Goal: Task Accomplishment & Management: Complete application form

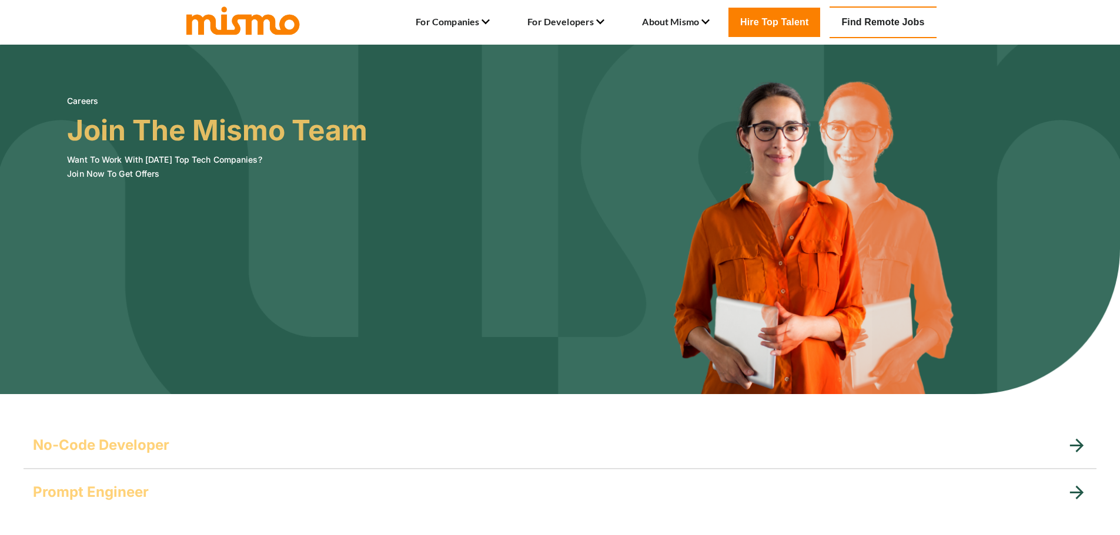
click at [892, 17] on link "Find Remote Jobs" at bounding box center [882, 22] width 106 height 32
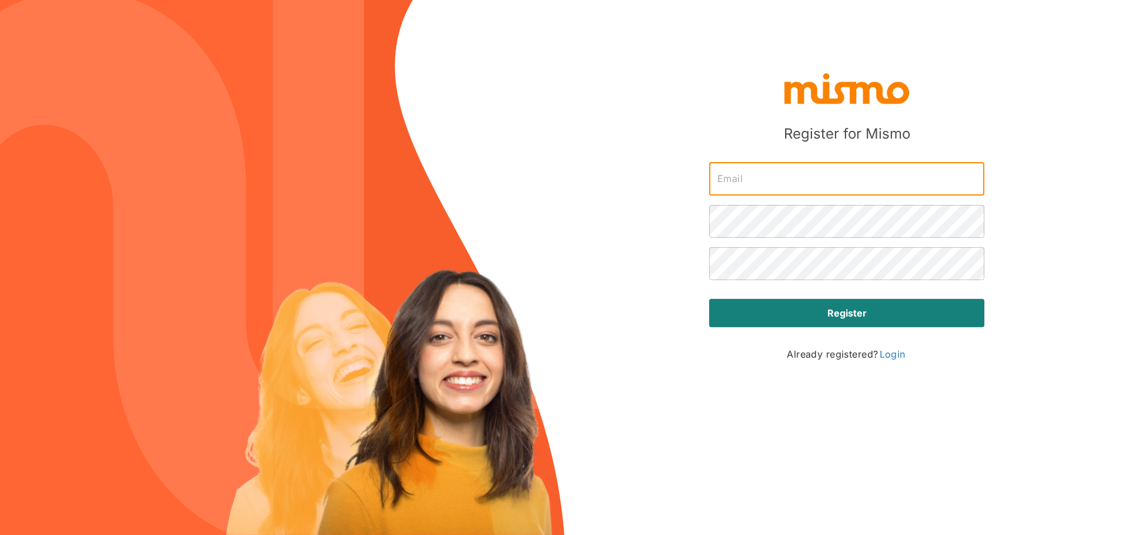
click at [755, 174] on input "text" at bounding box center [846, 179] width 275 height 33
drag, startPoint x: 436, startPoint y: 155, endPoint x: 513, endPoint y: 135, distance: 79.7
click at [436, 155] on img at bounding box center [282, 267] width 564 height 535
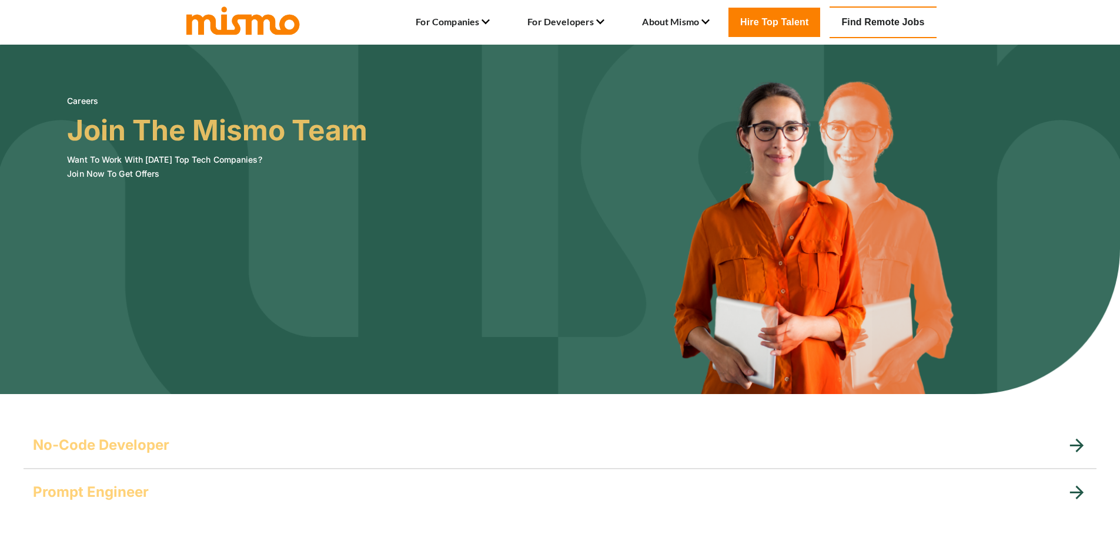
click at [1069, 446] on icon at bounding box center [1076, 446] width 21 height 21
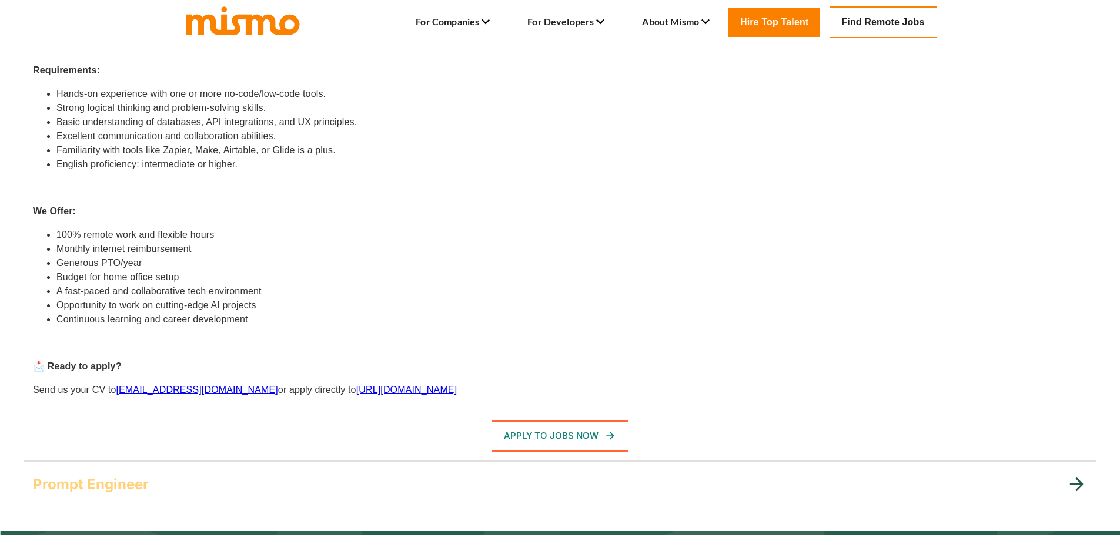
scroll to position [780, 0]
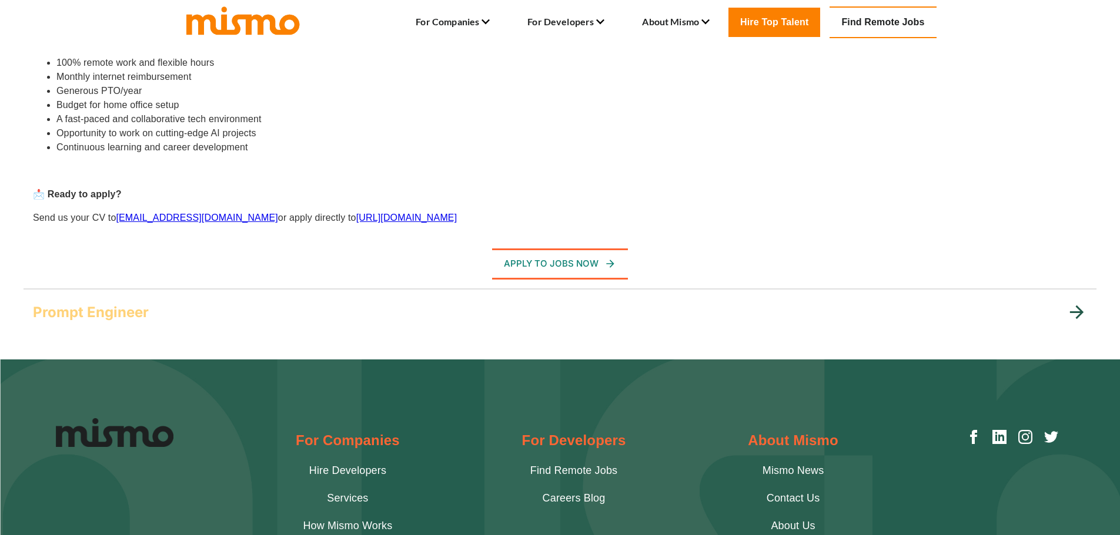
click at [1073, 310] on icon at bounding box center [1076, 312] width 21 height 21
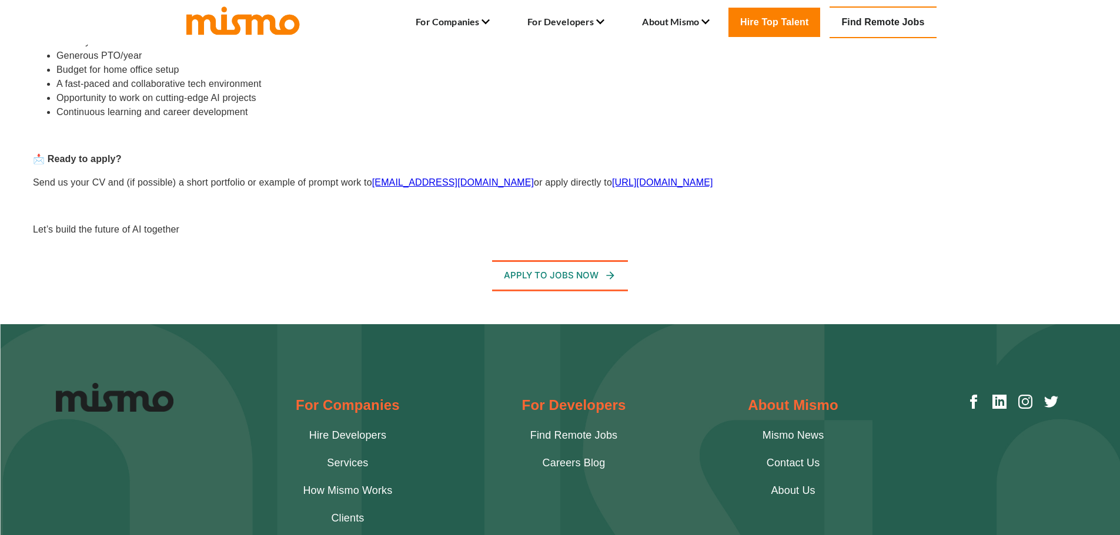
scroll to position [947, 0]
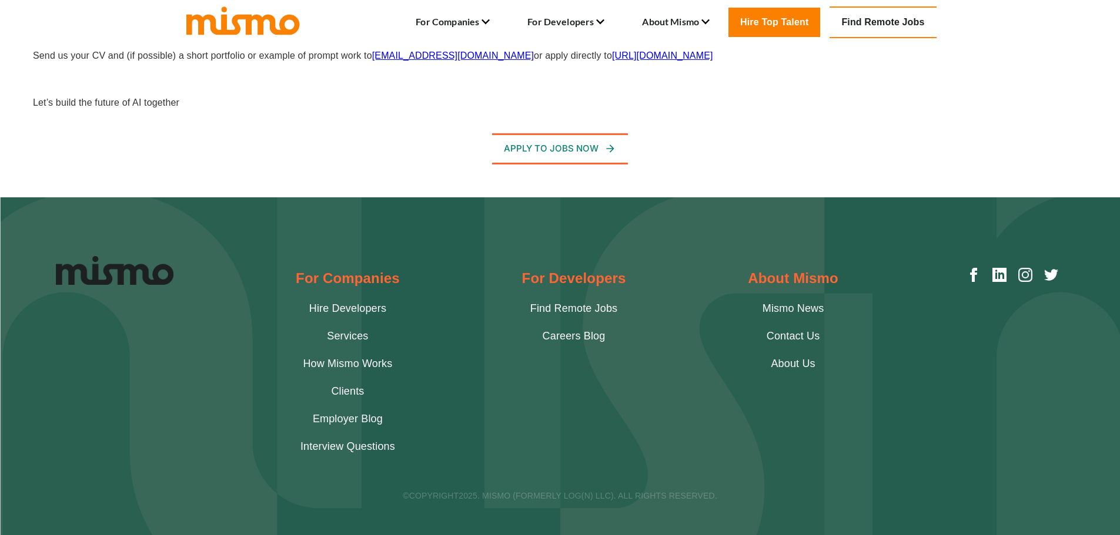
click at [567, 301] on link "Find Remote Jobs" at bounding box center [573, 309] width 87 height 16
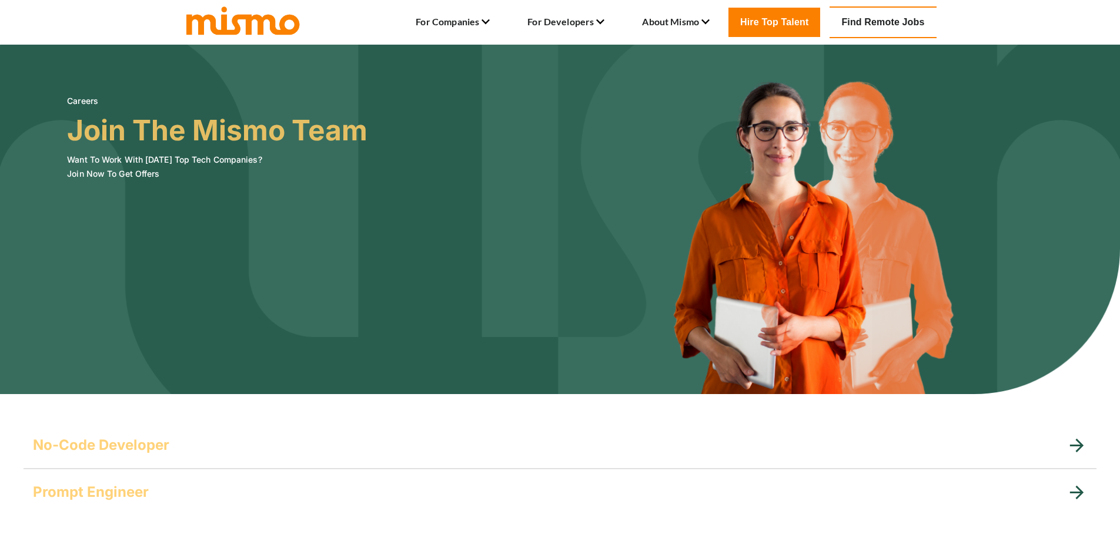
click at [877, 25] on link "Find Remote Jobs" at bounding box center [882, 22] width 106 height 32
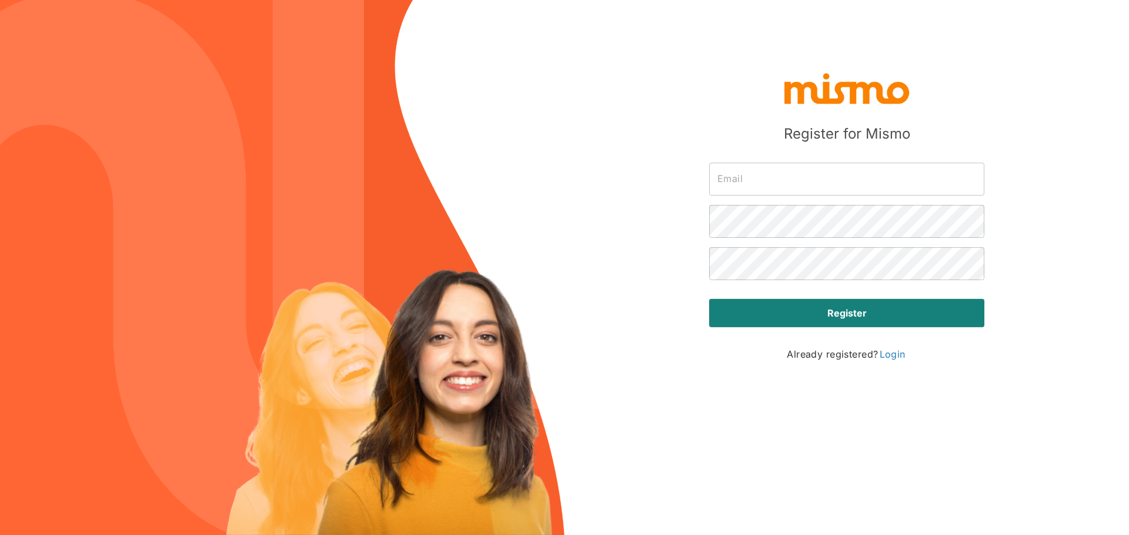
click at [758, 181] on input "text" at bounding box center [846, 179] width 275 height 33
type input "[EMAIL_ADDRESS][DOMAIN_NAME]"
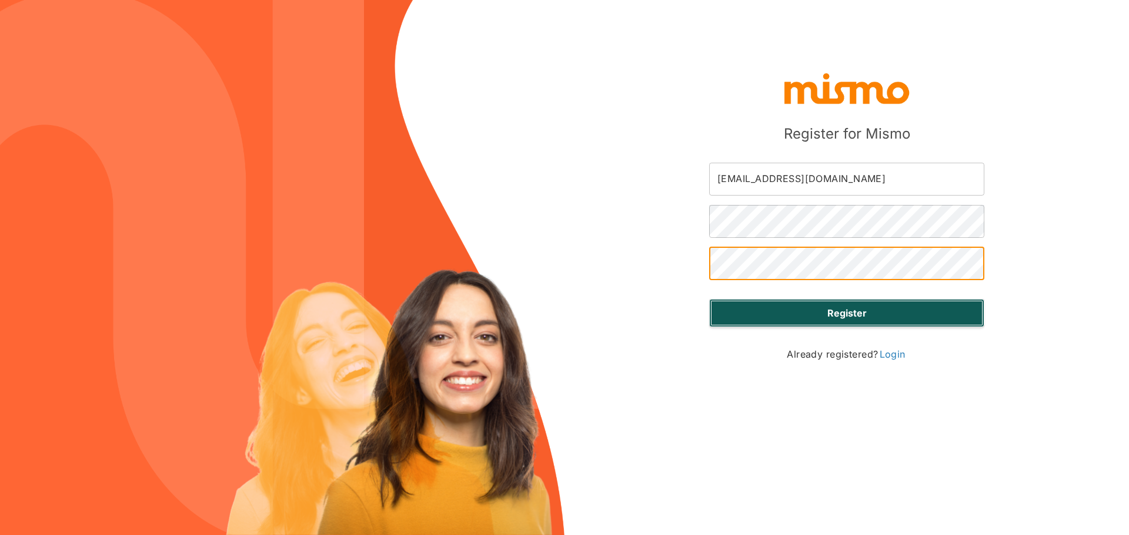
click at [867, 306] on button "Register" at bounding box center [846, 313] width 275 height 28
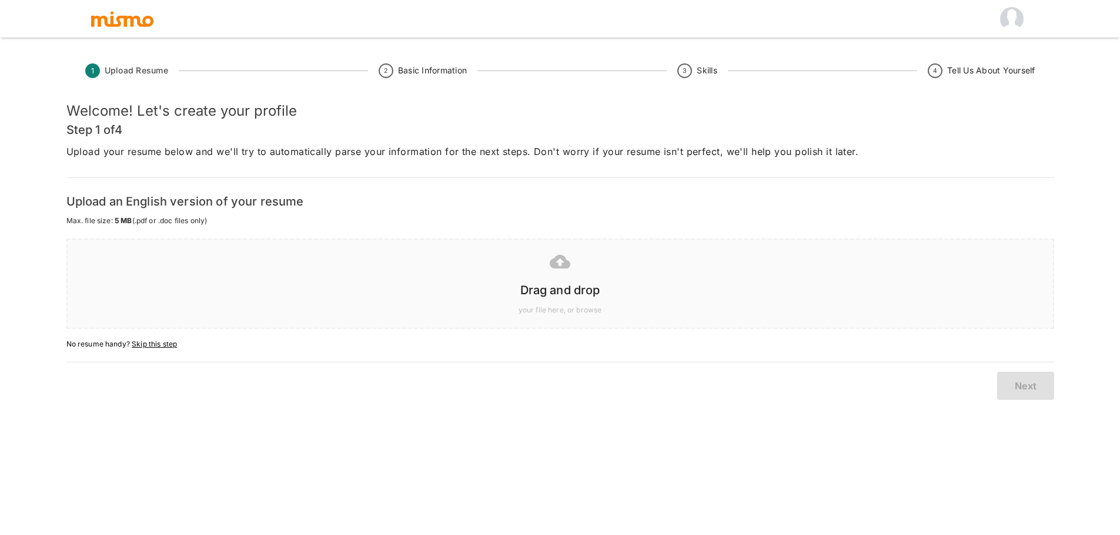
click at [563, 284] on h6 "Drag and drop" at bounding box center [560, 290] width 962 height 19
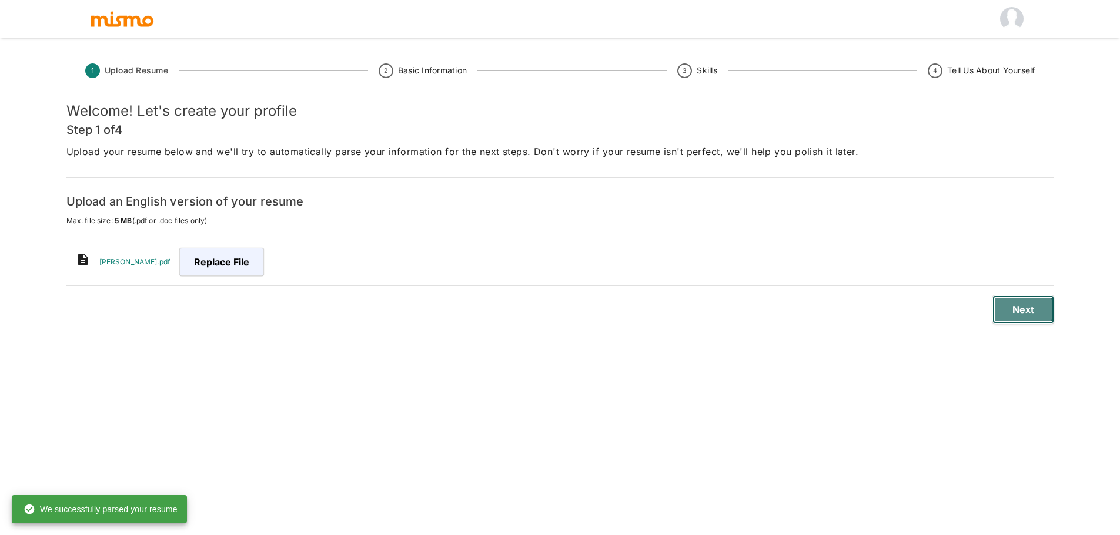
click at [1032, 301] on button "Next" at bounding box center [1023, 310] width 62 height 28
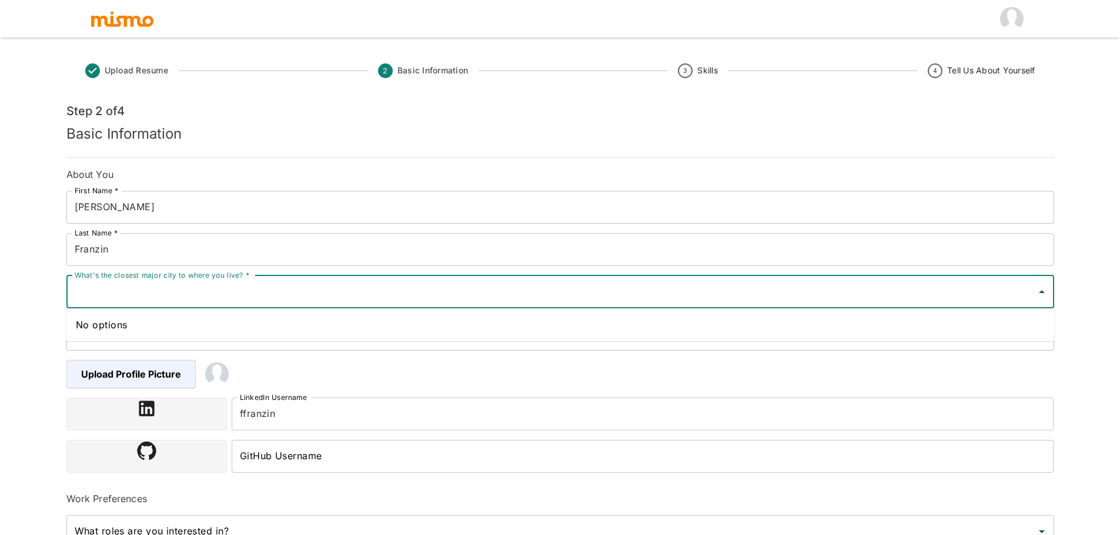
click at [197, 296] on input "What's the closest major city to where you live? *" at bounding box center [551, 292] width 959 height 22
click at [177, 296] on input "What's the closest major city to where you live? *" at bounding box center [551, 292] width 959 height 22
click at [180, 290] on input "What's the closest major city to where you live? *" at bounding box center [551, 292] width 959 height 22
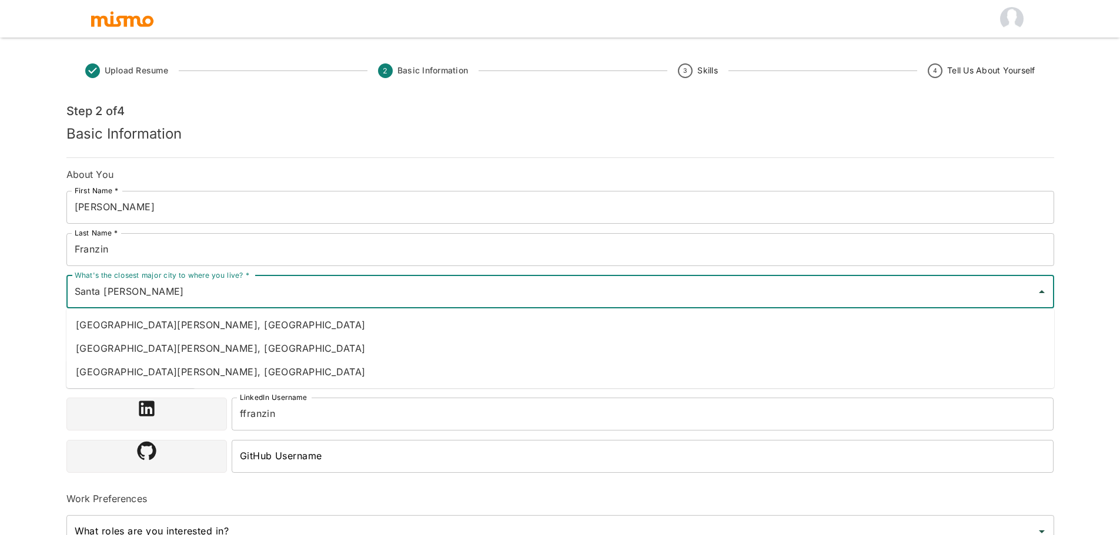
click at [89, 326] on li "Santa Maria, Brazil" at bounding box center [559, 325] width 987 height 24
type input "Santa Maria, Brazil"
type input "Brazil"
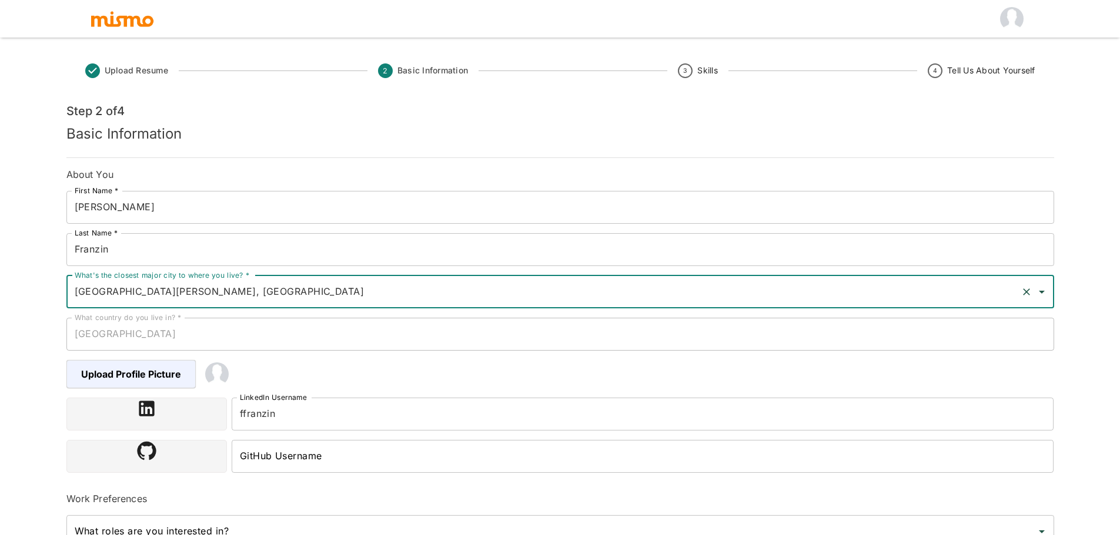
click at [19, 383] on div "Upload Resume 2 Basic Information 3 Skills 4 Tell Us About Yourself Step 2 of 4…" at bounding box center [560, 282] width 1120 height 564
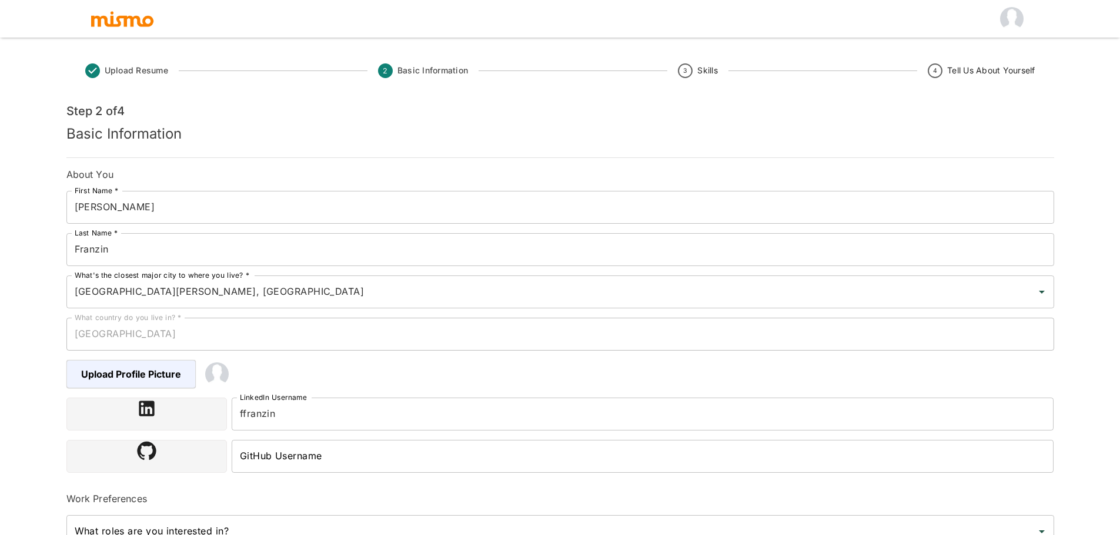
click at [162, 413] on div at bounding box center [146, 414] width 160 height 33
click at [140, 369] on span "Upload Profile Picture" at bounding box center [132, 374] width 133 height 28
click at [0, 0] on input "Upload Profile Picture" at bounding box center [0, 0] width 0 height 0
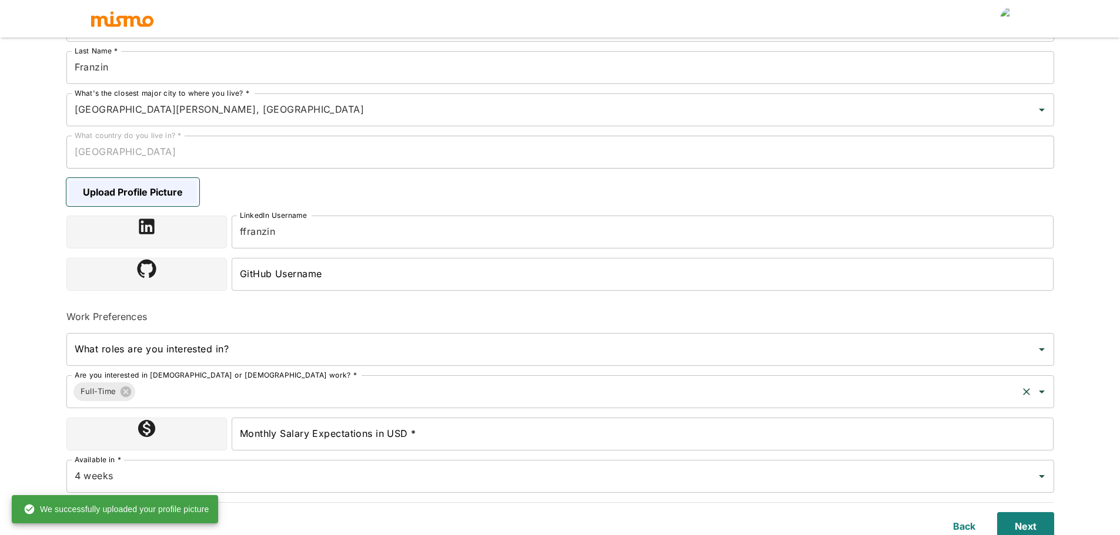
scroll to position [188, 0]
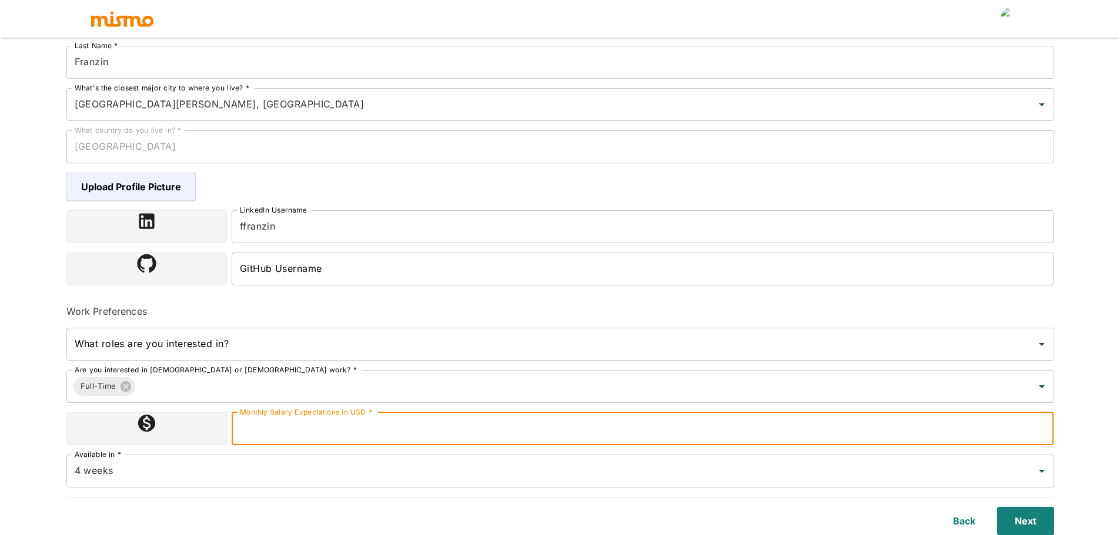
click at [547, 431] on input "Monthly Salary Expectations in USD *" at bounding box center [643, 429] width 822 height 33
type input "8000"
click at [32, 363] on div "Upload Resume 2 Basic Information 3 Skills 4 Tell Us About Yourself Step 2 of 4…" at bounding box center [560, 94] width 1120 height 564
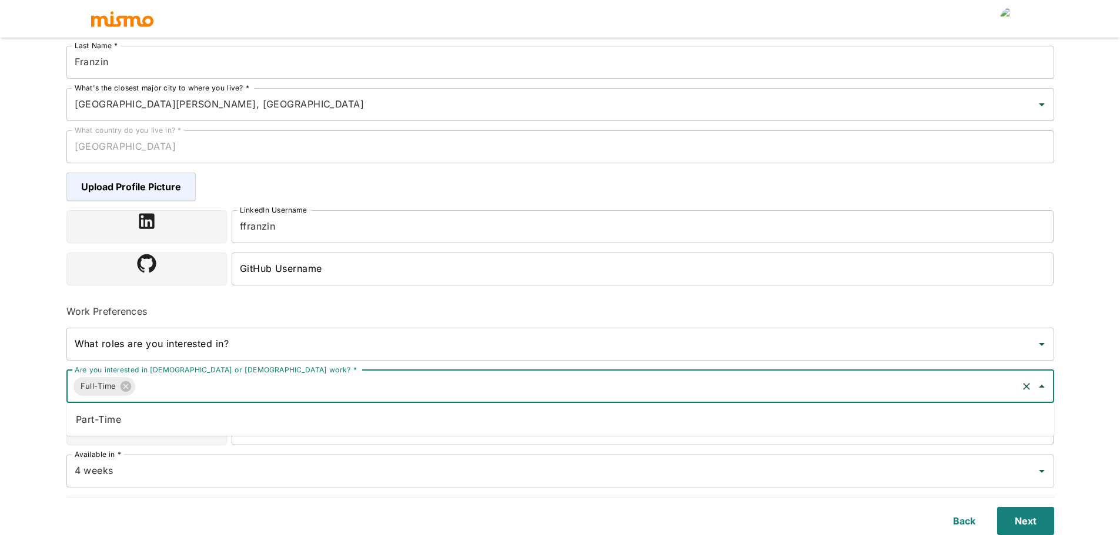
click at [158, 382] on input "Are you interested in full-time or part-time work? *" at bounding box center [576, 387] width 878 height 22
click at [140, 420] on li "Part-Time" at bounding box center [559, 420] width 987 height 24
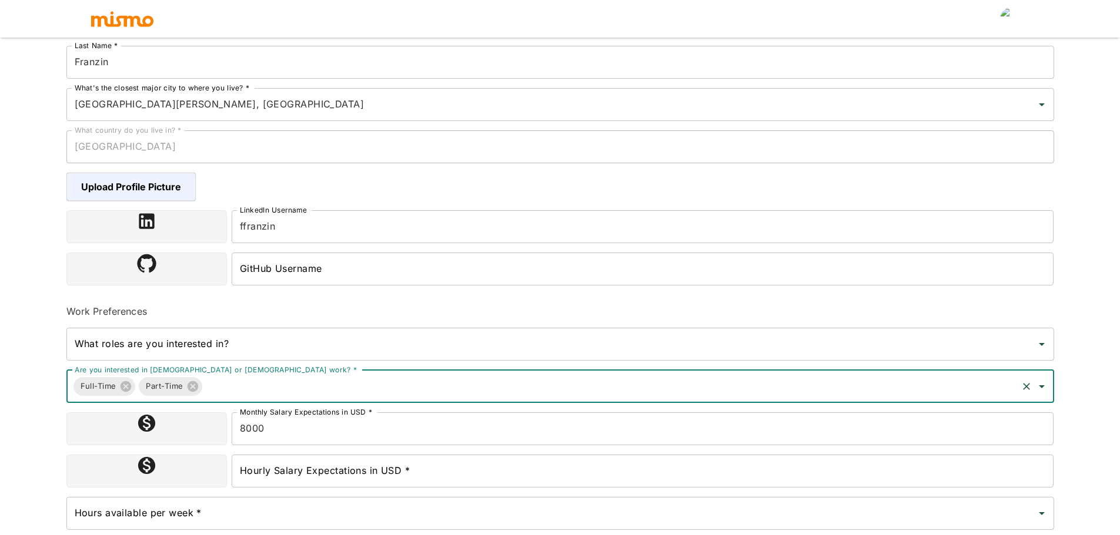
click at [419, 473] on input "Hourly Salary Expectations in USD *" at bounding box center [643, 471] width 822 height 33
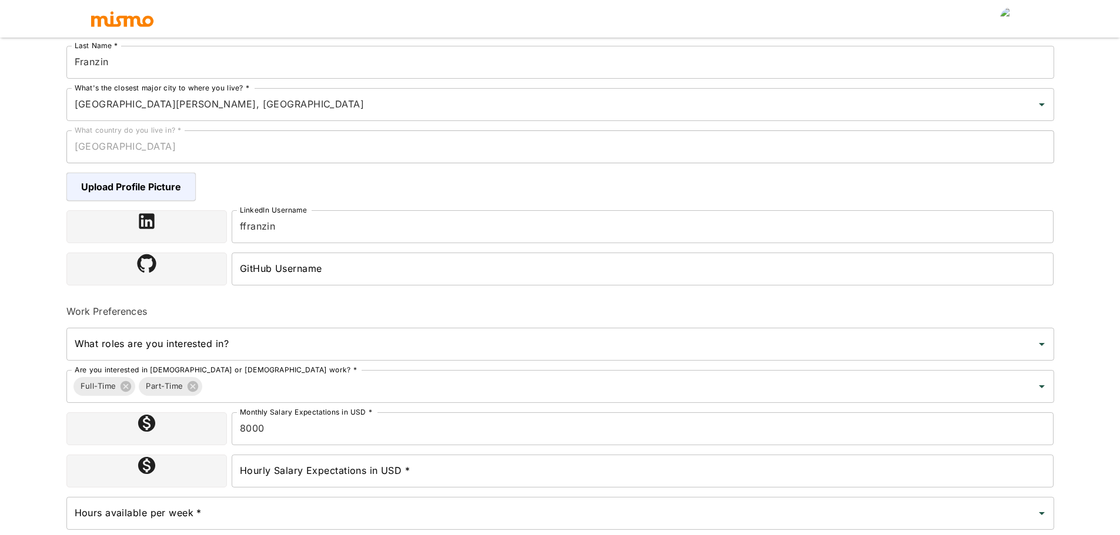
click at [306, 466] on label "Hourly Salary Expectations in USD *" at bounding box center [325, 471] width 170 height 14
click at [306, 466] on input "Hourly Salary Expectations in USD *" at bounding box center [643, 471] width 822 height 33
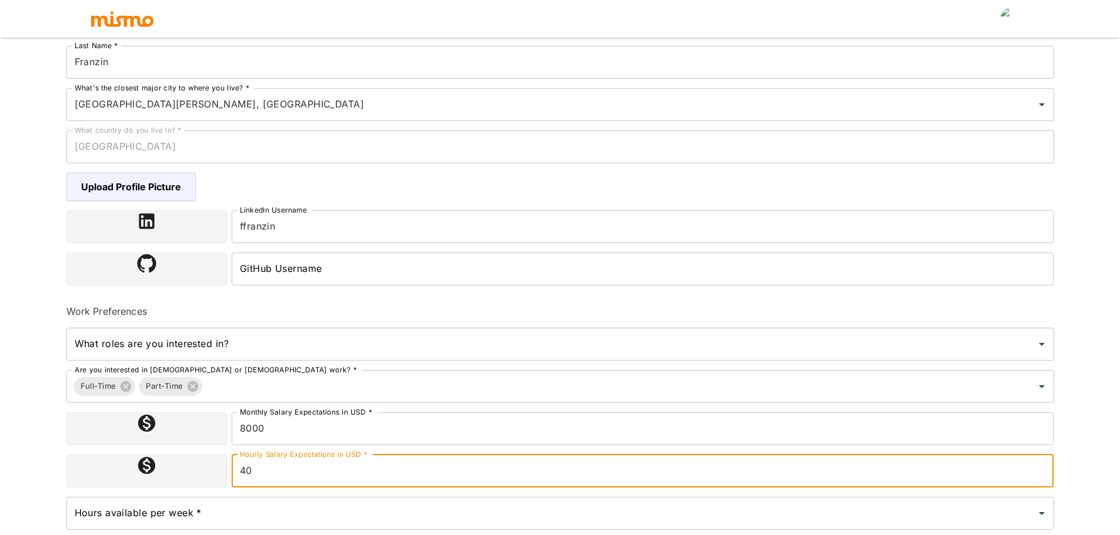
type input "40"
click at [38, 376] on html "Upload Resume 2 Basic Information 3 Skills 4 Tell Us About Yourself Step 2 of 4…" at bounding box center [560, 94] width 1120 height 564
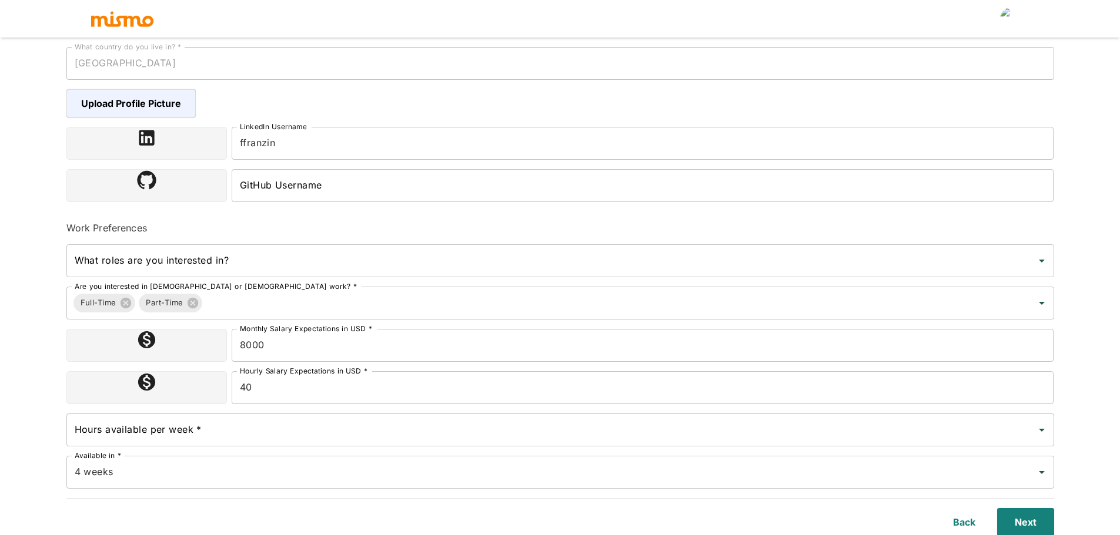
scroll to position [272, 0]
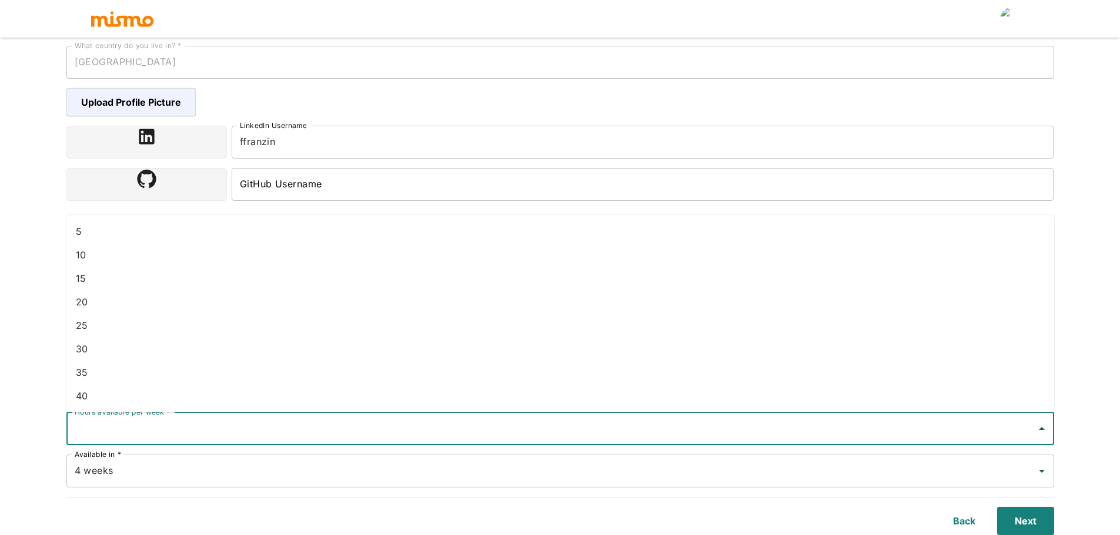
click at [146, 433] on input "Hours available per week *" at bounding box center [551, 429] width 959 height 22
click at [90, 347] on li "30" at bounding box center [559, 349] width 987 height 24
type input "30"
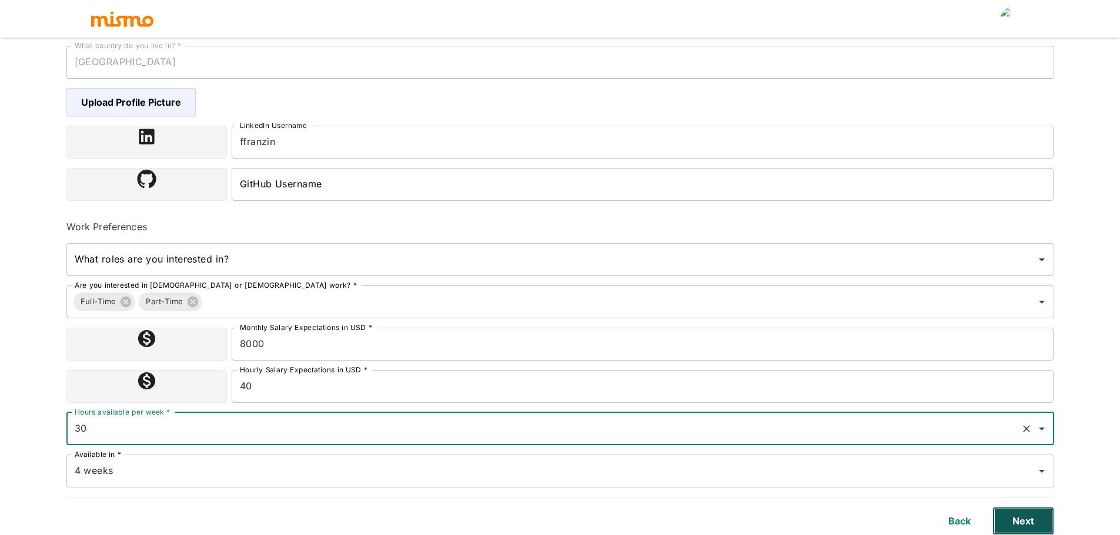
click at [1029, 517] on button "Next" at bounding box center [1023, 521] width 62 height 28
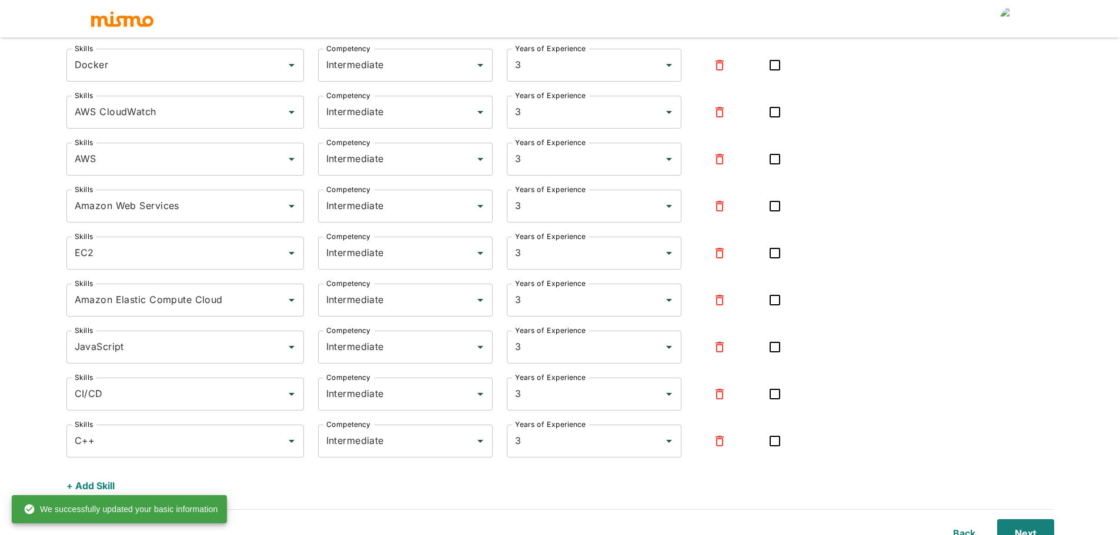
scroll to position [839, 0]
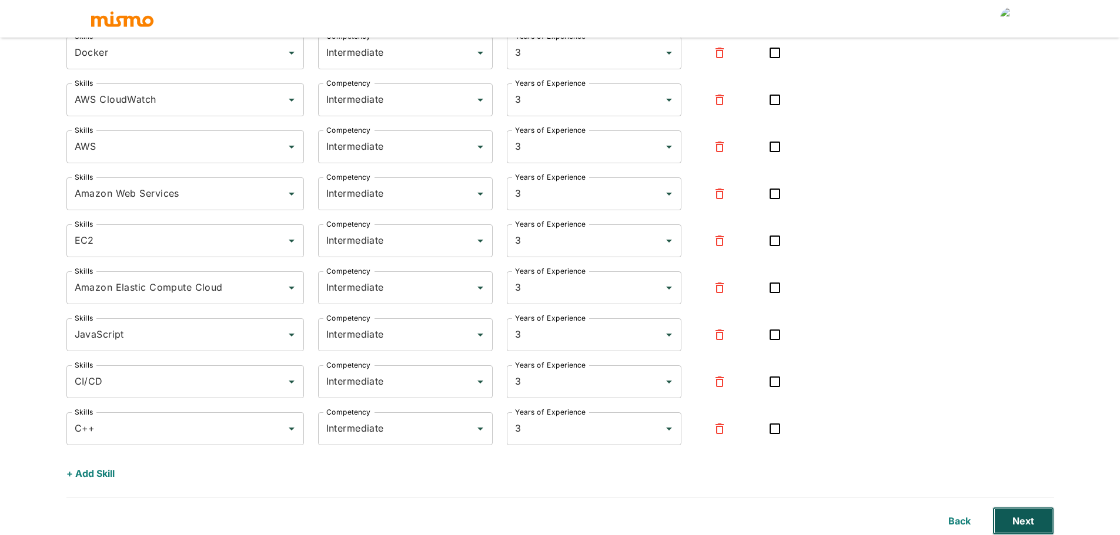
click at [1024, 513] on button "Next" at bounding box center [1023, 521] width 62 height 28
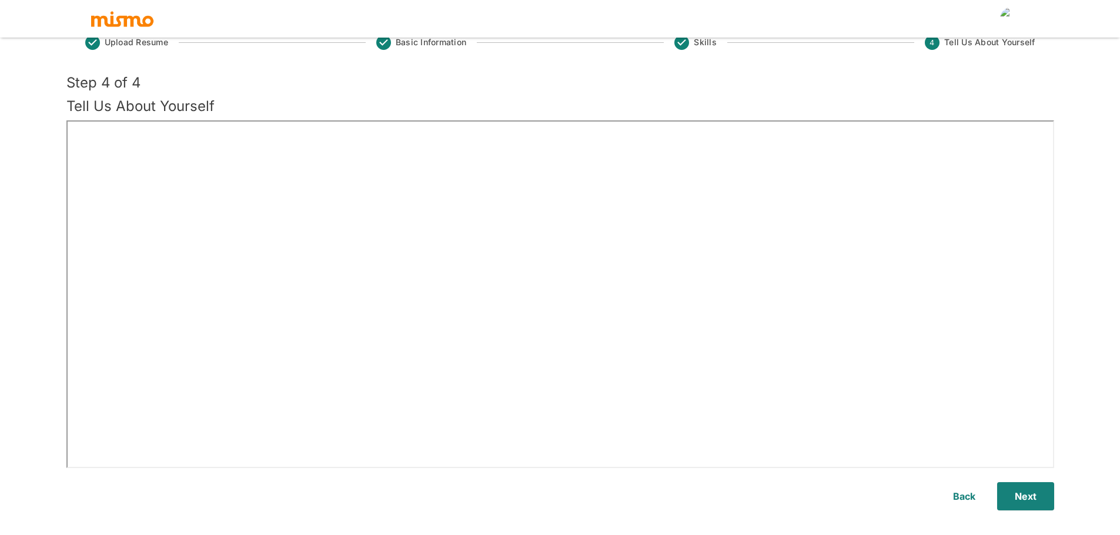
scroll to position [28, 0]
click at [1027, 490] on button "Next" at bounding box center [1023, 497] width 62 height 28
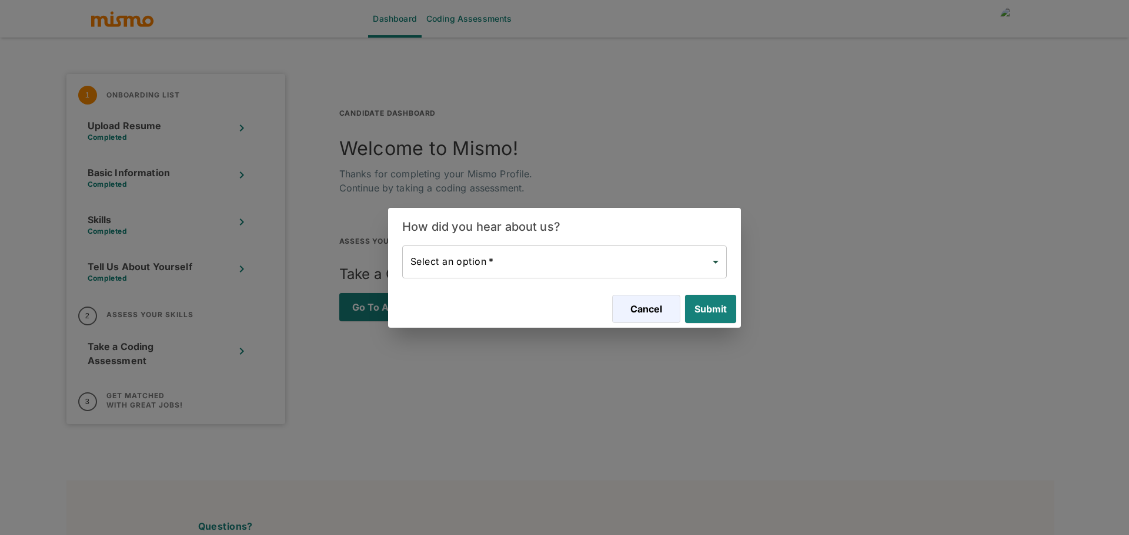
click at [553, 259] on body "Dashboard Coding Assessments 1 Onboarding List Upload Resume Completed Basic In…" at bounding box center [564, 282] width 1129 height 564
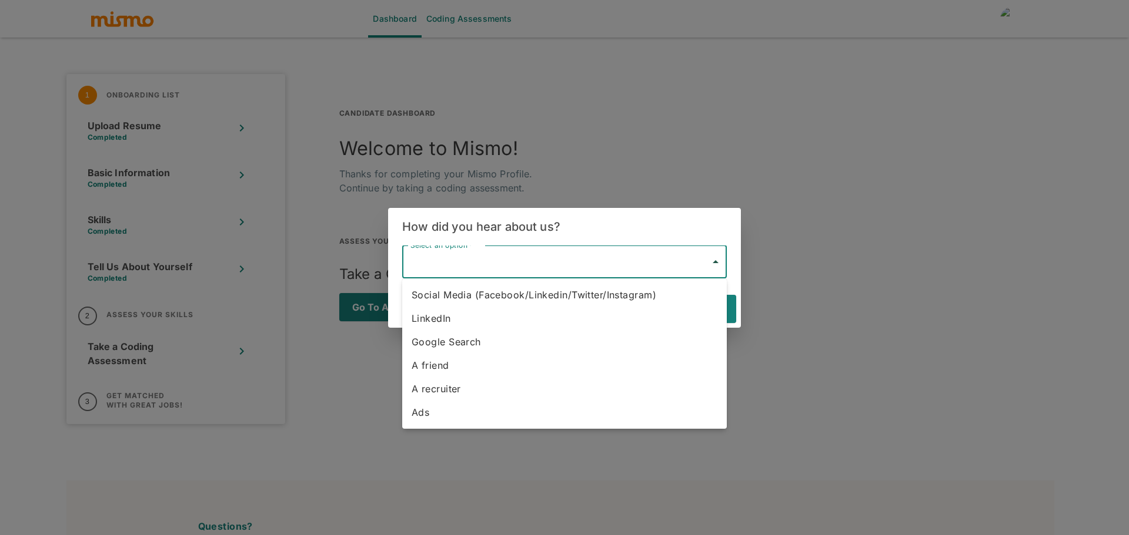
click at [455, 360] on li "A friend" at bounding box center [564, 366] width 324 height 24
type input "A friend"
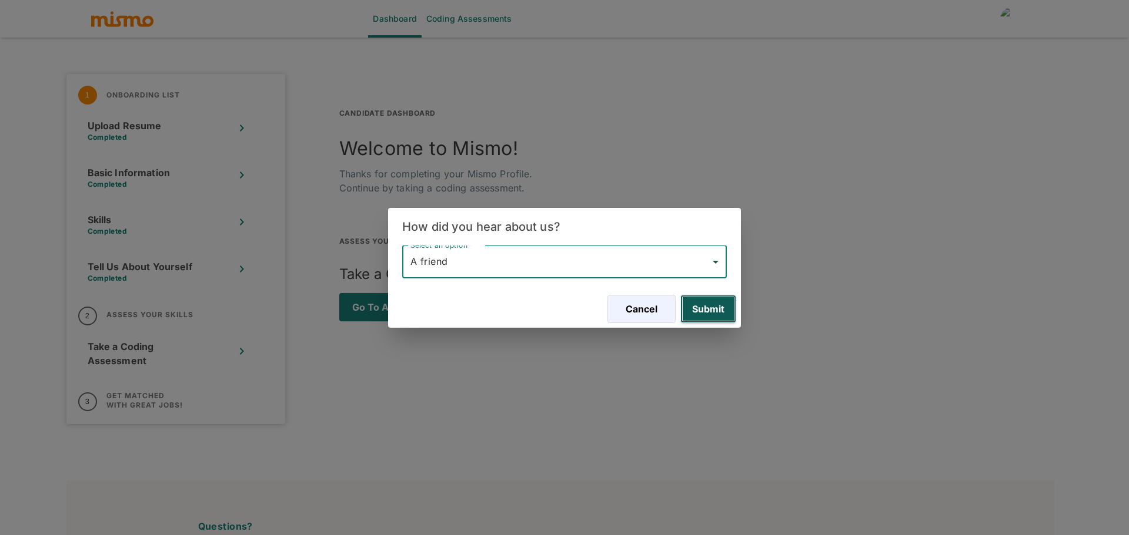
click at [715, 310] on button "Submit" at bounding box center [708, 309] width 56 height 28
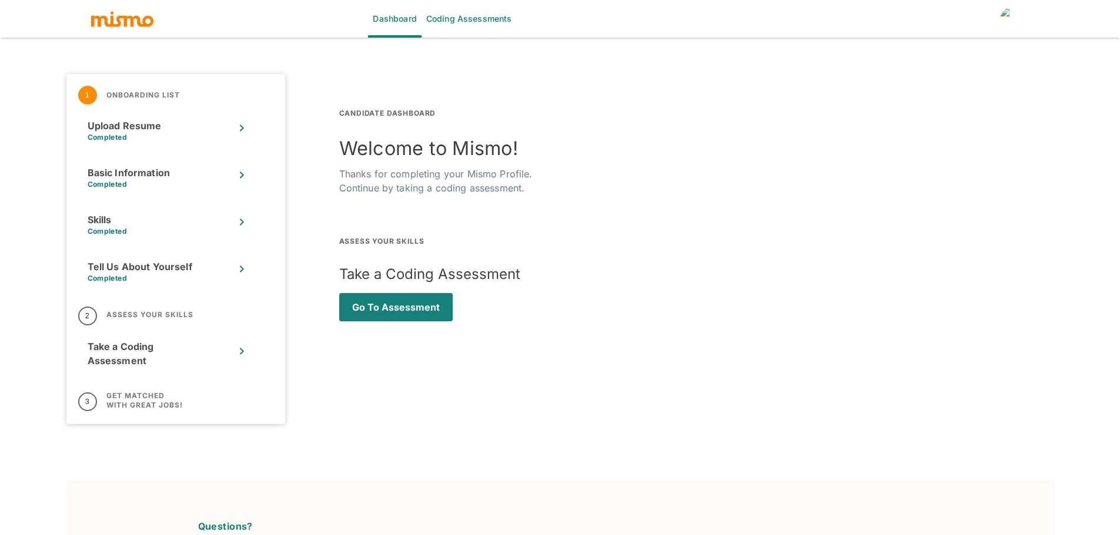
click at [1010, 19] on img "account of current user" at bounding box center [1012, 19] width 24 height 24
click at [635, 252] on div at bounding box center [564, 267] width 1129 height 535
click at [116, 22] on img "button" at bounding box center [122, 19] width 65 height 18
click at [124, 21] on img "button" at bounding box center [122, 19] width 65 height 18
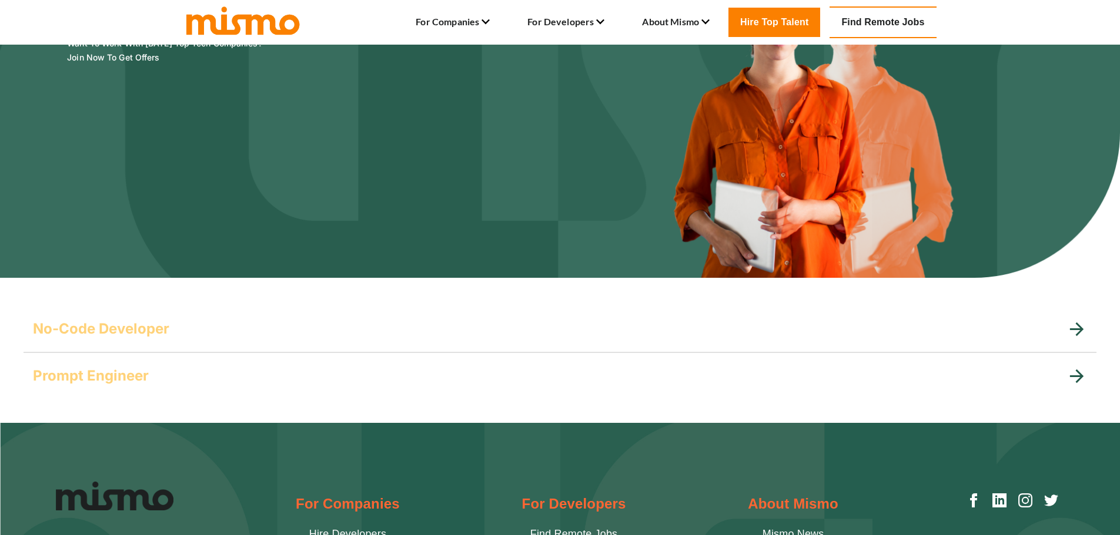
scroll to position [118, 0]
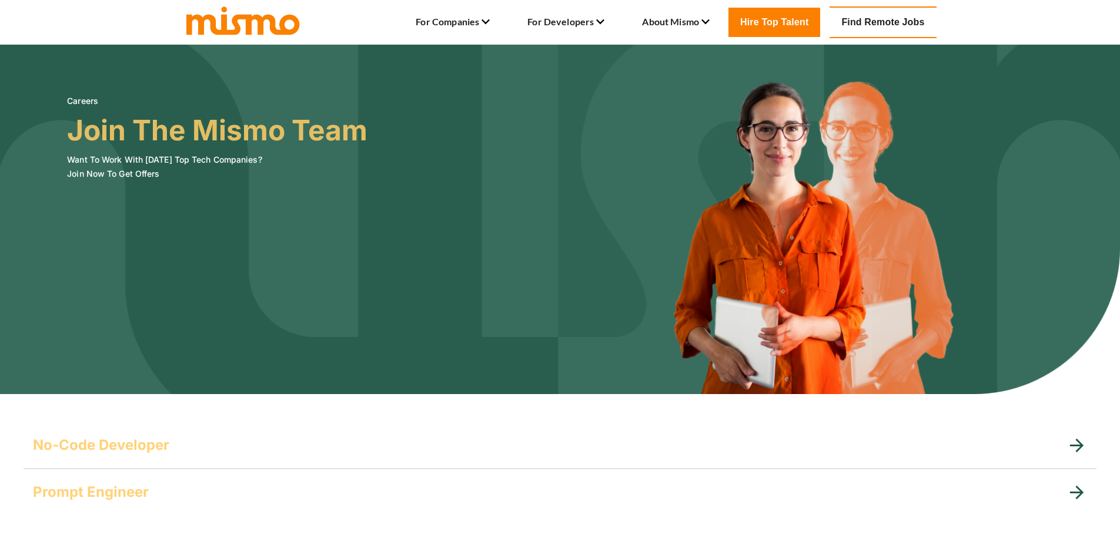
click at [201, 420] on div "No-Code Developer At Mismo , we blend technology with creativity to bring visio…" at bounding box center [560, 469] width 1120 height 141
